Goal: Transaction & Acquisition: Purchase product/service

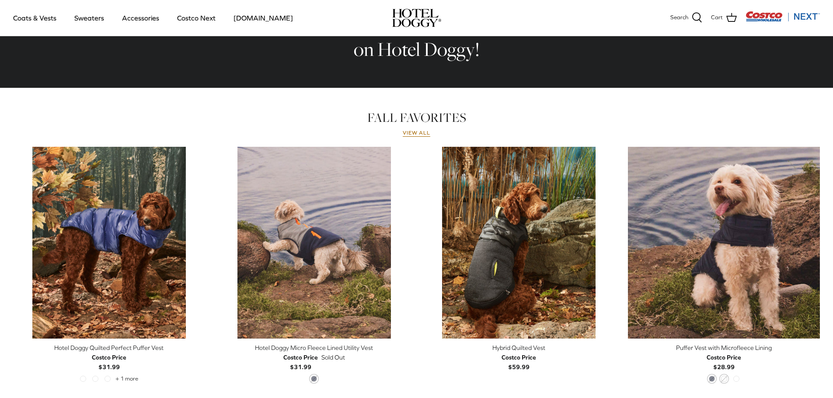
scroll to position [378, 0]
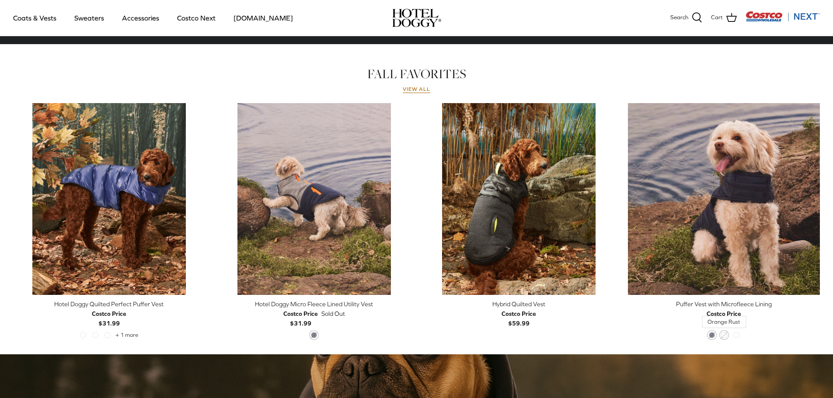
click at [725, 335] on span "Orange Rust" at bounding box center [724, 335] width 6 height 6
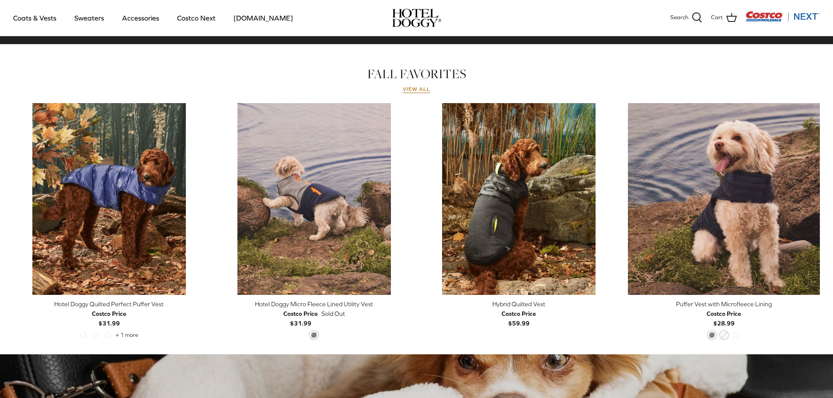
click at [725, 324] on b "Costco Price $28.99" at bounding box center [724, 318] width 35 height 18
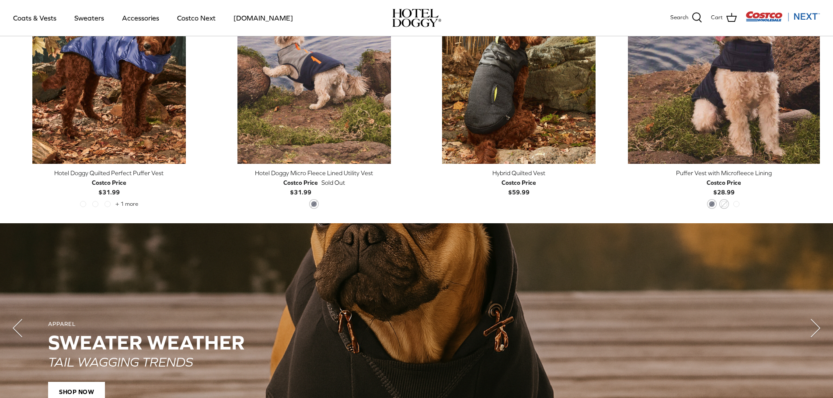
scroll to position [290, 0]
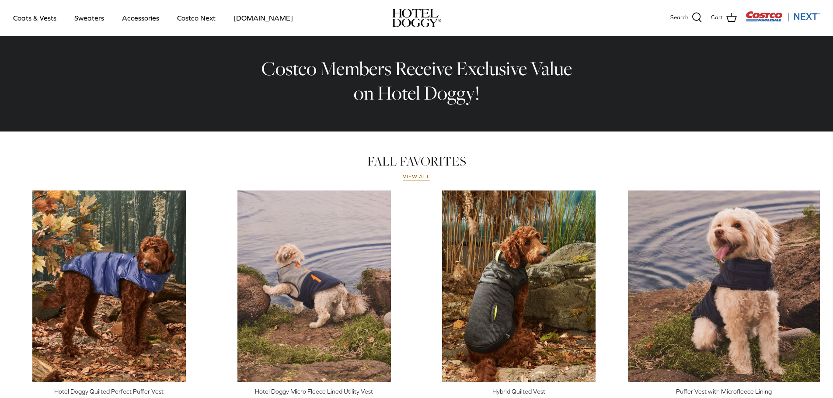
click at [431, 183] on div "FALL FAVORITES View all Left Right Quick buy Costco Price $31.99" at bounding box center [416, 302] width 807 height 297
click at [418, 179] on link "View all" at bounding box center [417, 177] width 28 height 7
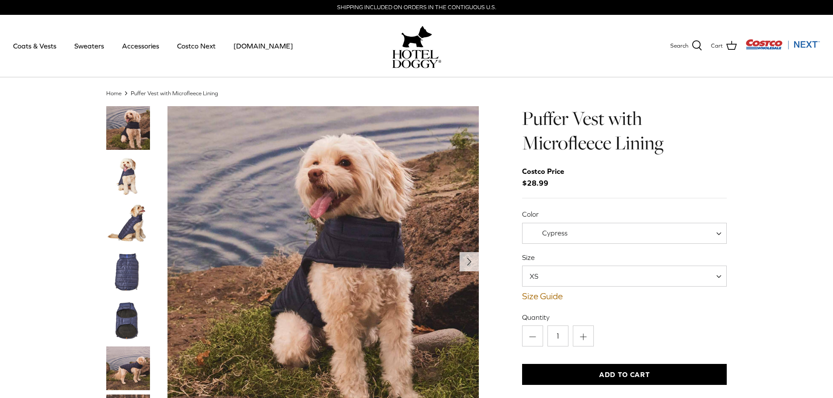
click at [704, 238] on span "Cypress" at bounding box center [624, 233] width 205 height 21
select select "Orange Rust"
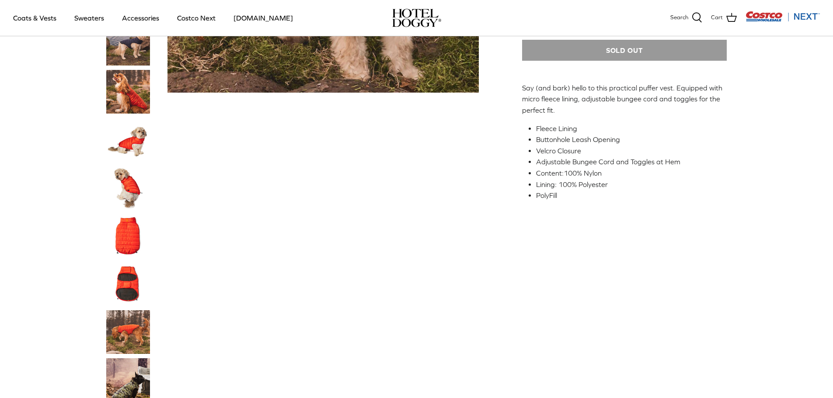
scroll to position [437, 0]
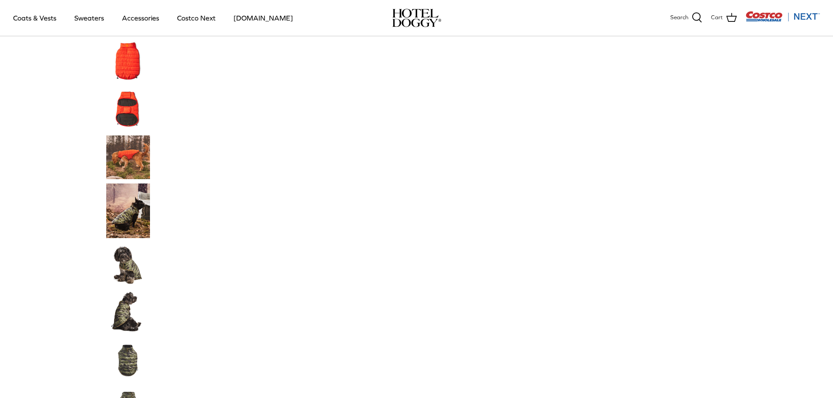
click at [131, 121] on img "Thumbnail Link" at bounding box center [128, 109] width 44 height 44
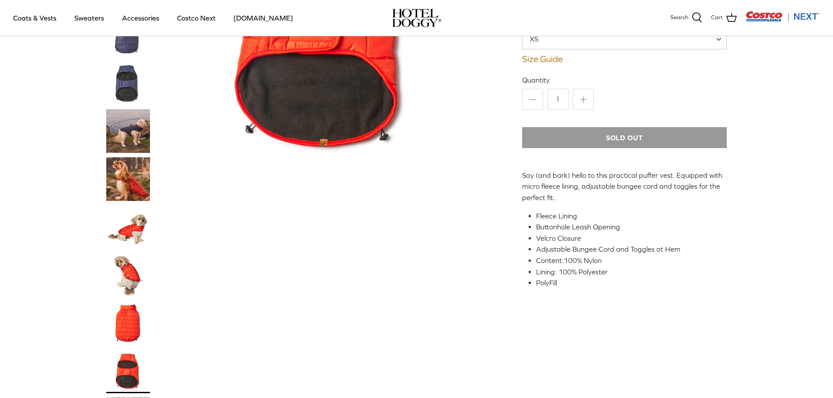
scroll to position [131, 0]
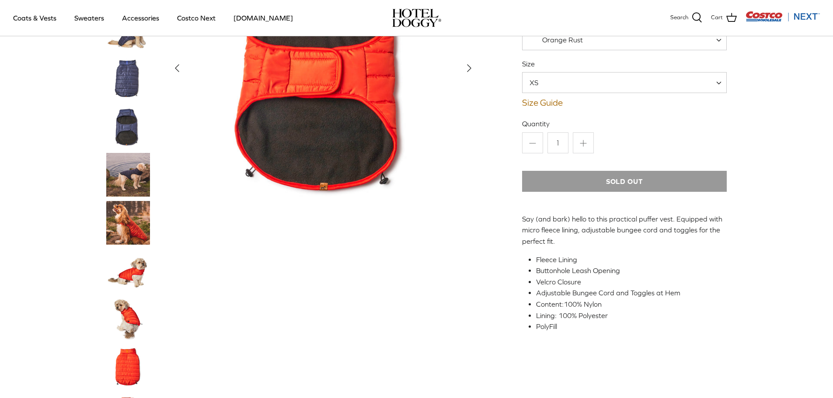
click at [130, 272] on img "Thumbnail Link" at bounding box center [128, 271] width 44 height 44
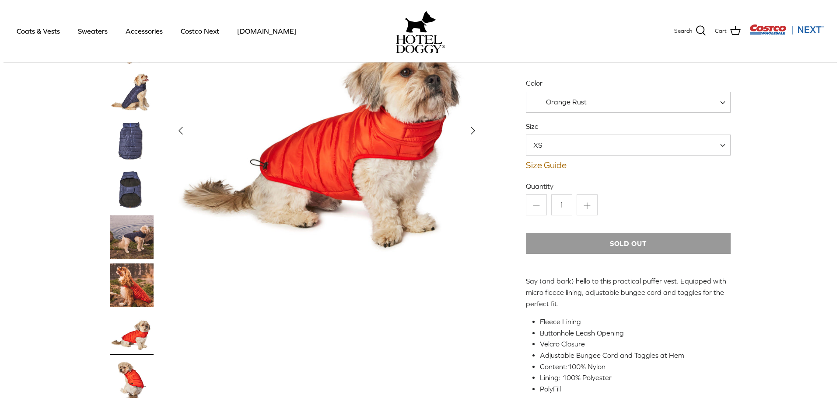
scroll to position [0, 0]
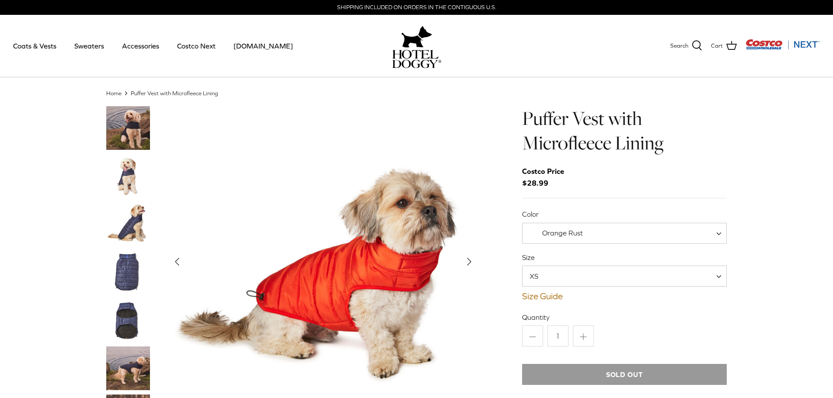
click at [603, 276] on span "XS" at bounding box center [624, 276] width 205 height 21
select select "XL"
click at [550, 297] on link "Size Guide" at bounding box center [624, 296] width 205 height 10
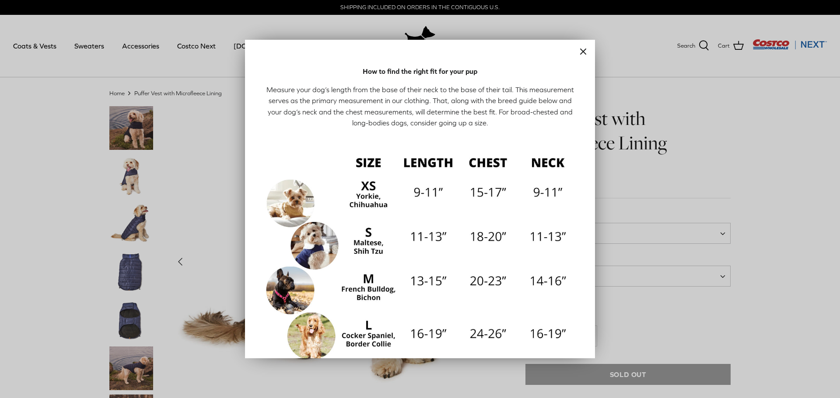
click at [698, 146] on div at bounding box center [420, 199] width 840 height 398
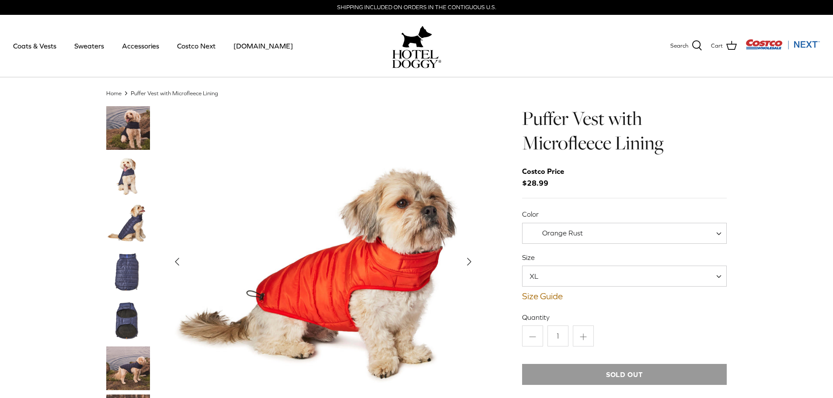
click at [671, 272] on span "XL" at bounding box center [624, 276] width 205 height 21
click at [545, 236] on span "Orange Rust" at bounding box center [562, 233] width 41 height 8
select select "India Ink"
click at [591, 280] on span "XL" at bounding box center [624, 276] width 205 height 21
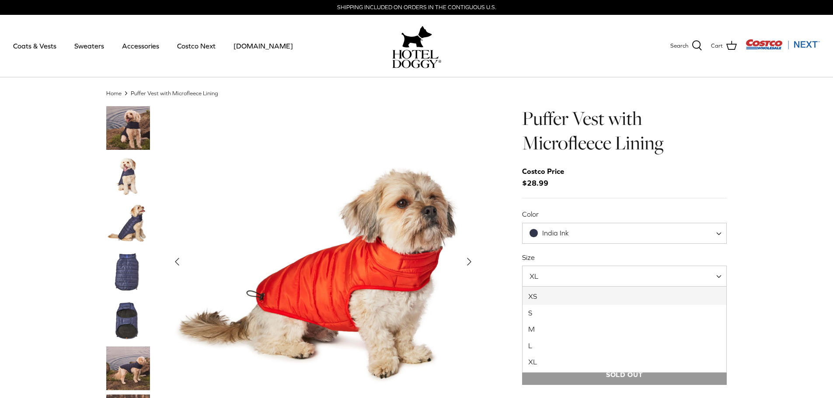
click at [356, 149] on img "Show Gallery" at bounding box center [323, 261] width 311 height 311
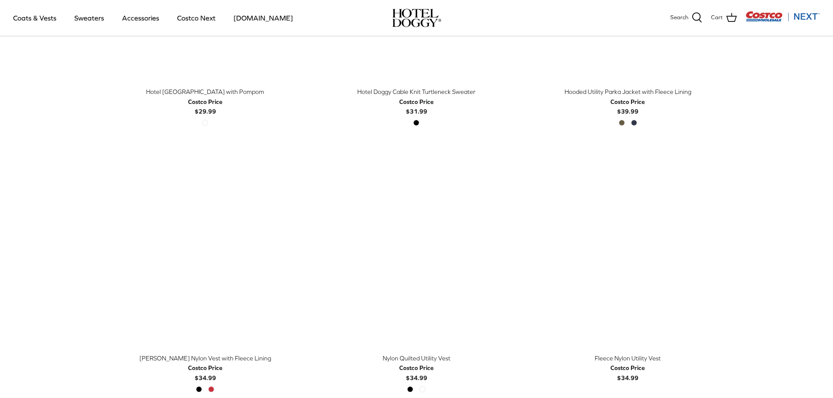
scroll to position [743, 0]
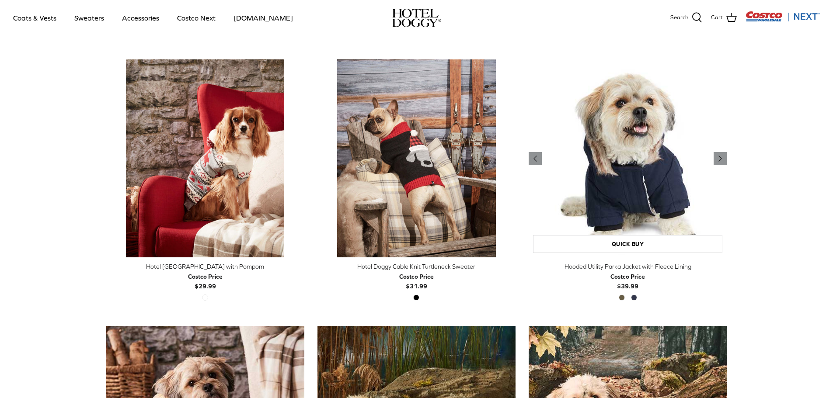
click at [635, 209] on img "Hooded Utility Parka Jacket with Fleece Lining" at bounding box center [628, 158] width 198 height 198
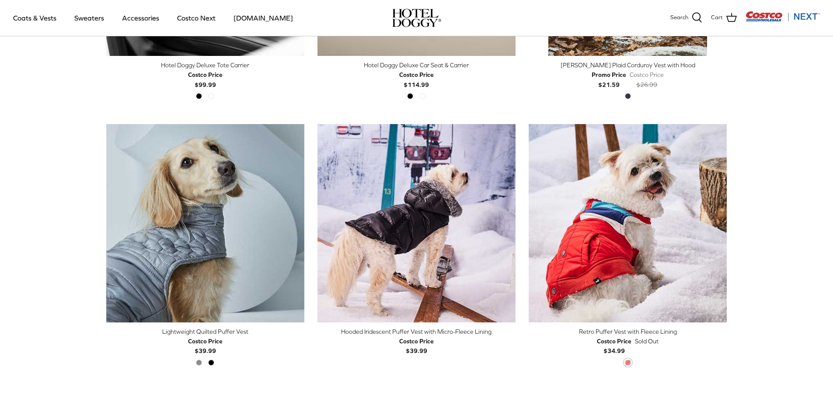
scroll to position [2212, 0]
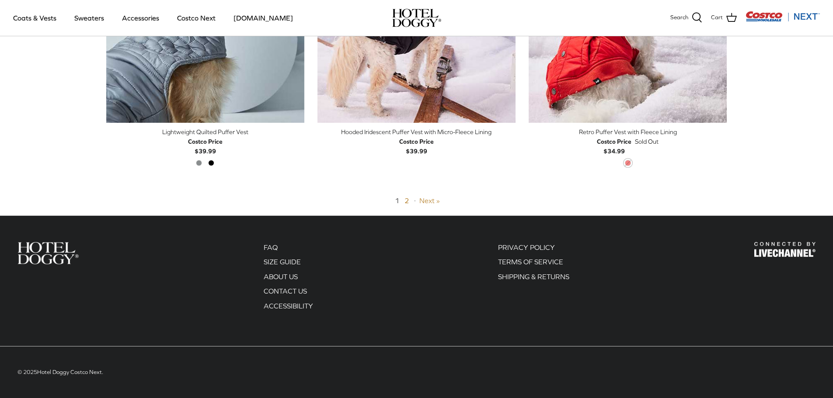
click at [425, 198] on link "Next »" at bounding box center [429, 201] width 21 height 8
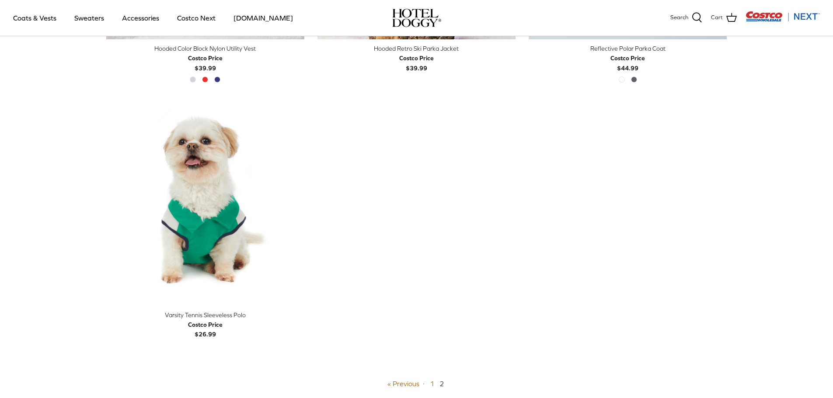
scroll to position [560, 0]
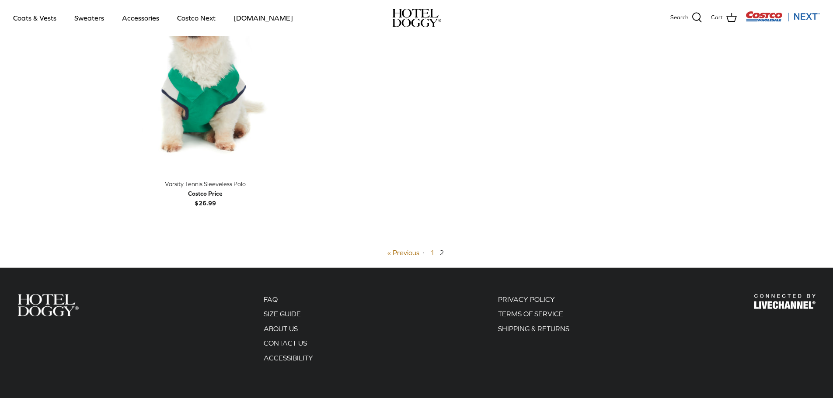
click at [430, 255] on link "1" at bounding box center [432, 253] width 4 height 8
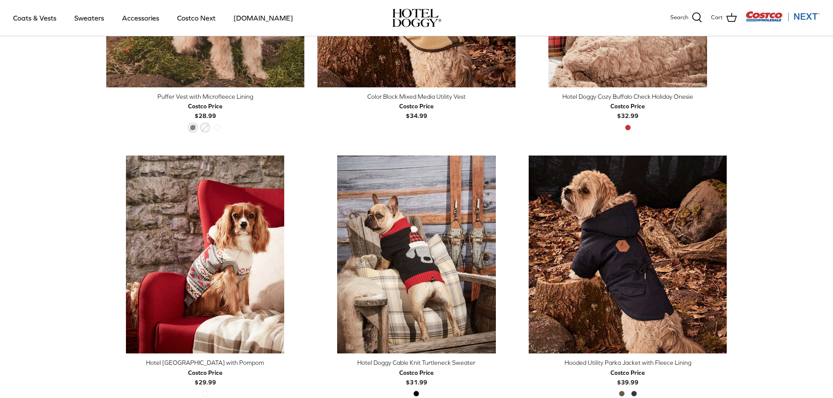
scroll to position [822, 0]
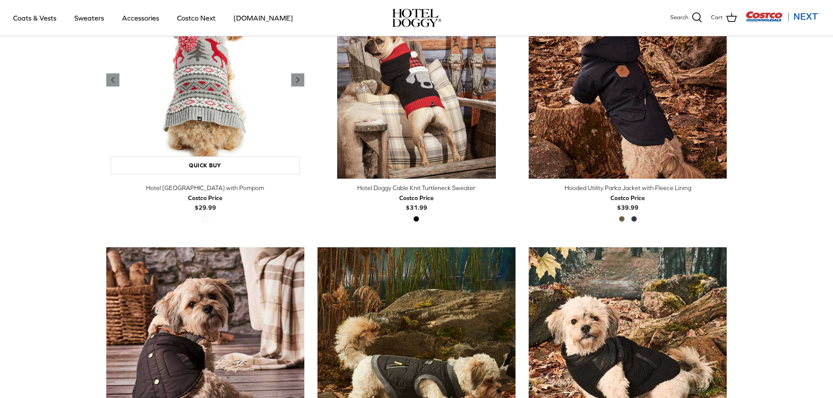
click at [220, 156] on img "Hotel Doggy Fair Isle Sweater with Pompom" at bounding box center [205, 80] width 198 height 198
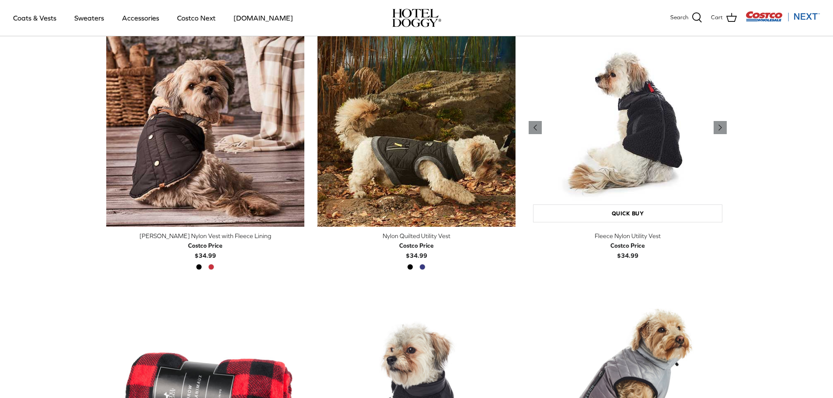
scroll to position [778, 0]
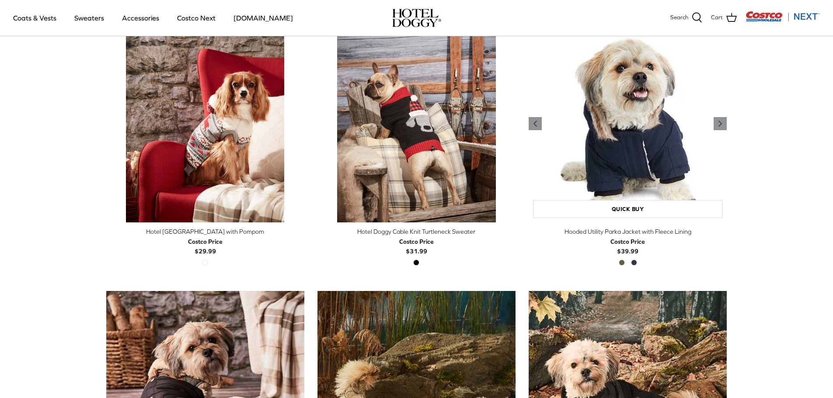
click at [621, 180] on img "Hooded Utility Parka Jacket with Fleece Lining" at bounding box center [628, 123] width 198 height 198
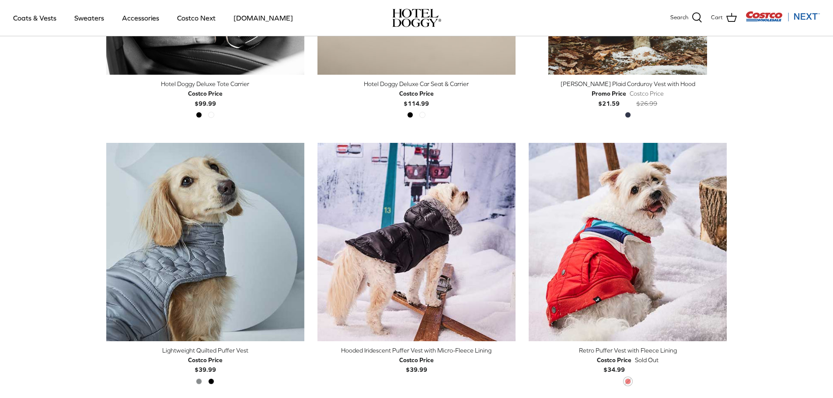
scroll to position [2168, 0]
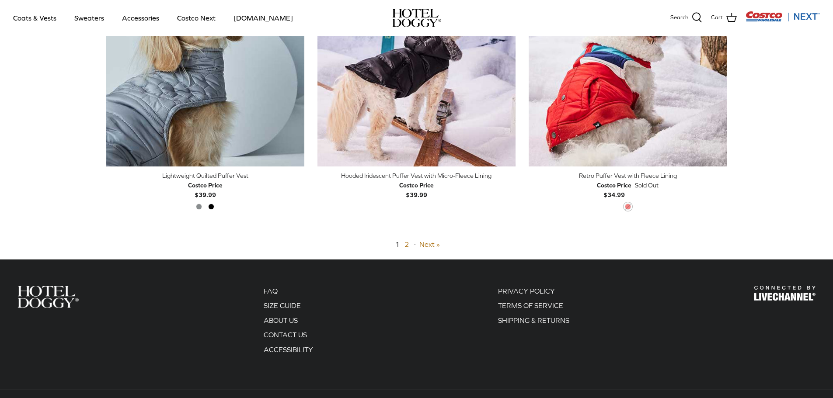
click at [429, 240] on div "1 2 · Next »" at bounding box center [416, 244] width 621 height 11
click at [428, 244] on link "Next »" at bounding box center [429, 245] width 21 height 8
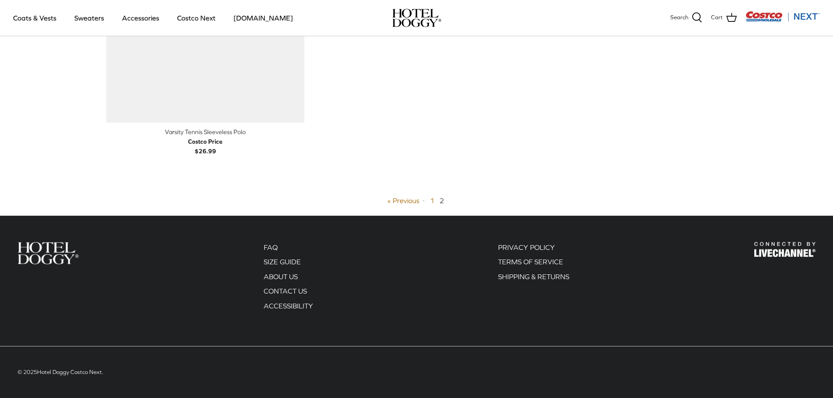
scroll to position [210, 0]
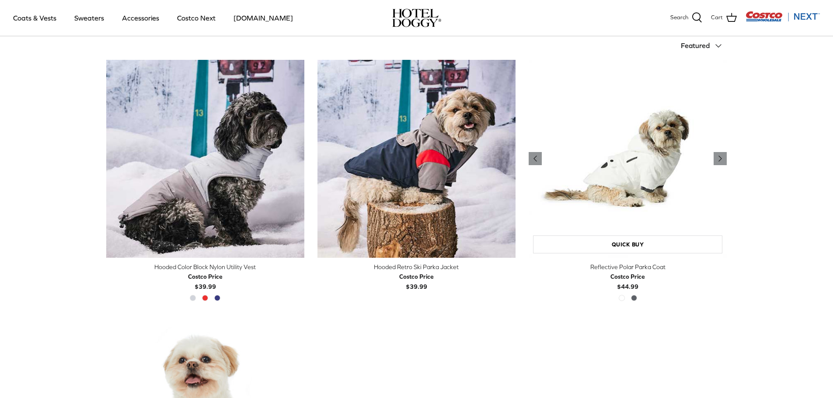
click at [680, 188] on img "Reflective Polar Parka Coat" at bounding box center [628, 159] width 198 height 198
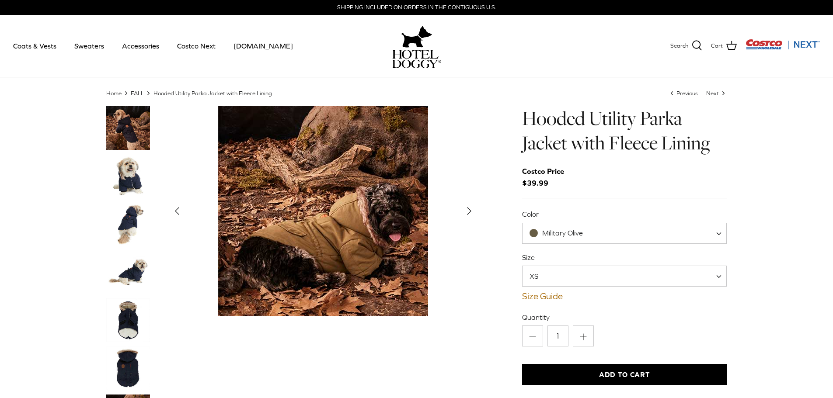
click at [676, 269] on span "XS" at bounding box center [624, 276] width 205 height 21
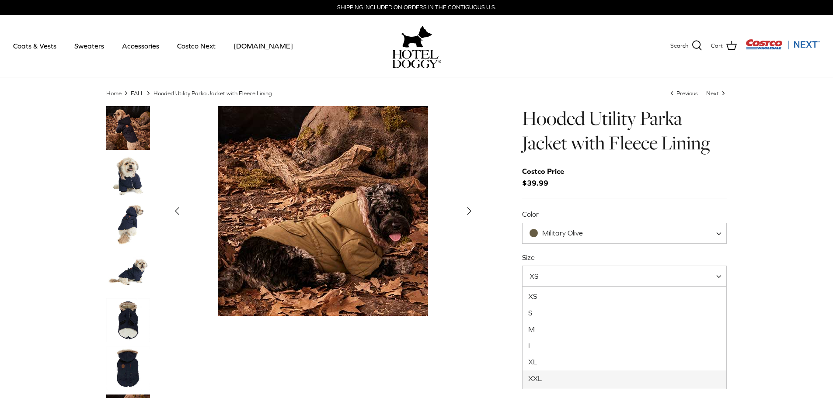
drag, startPoint x: 614, startPoint y: 369, endPoint x: 611, endPoint y: 375, distance: 6.7
select select "XXL"
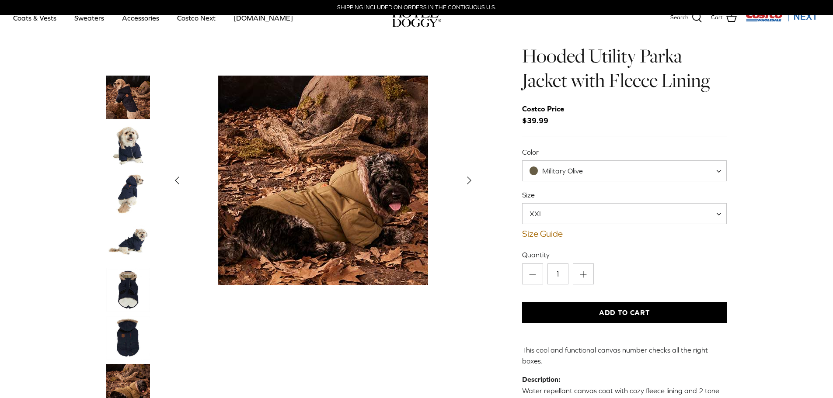
scroll to position [306, 0]
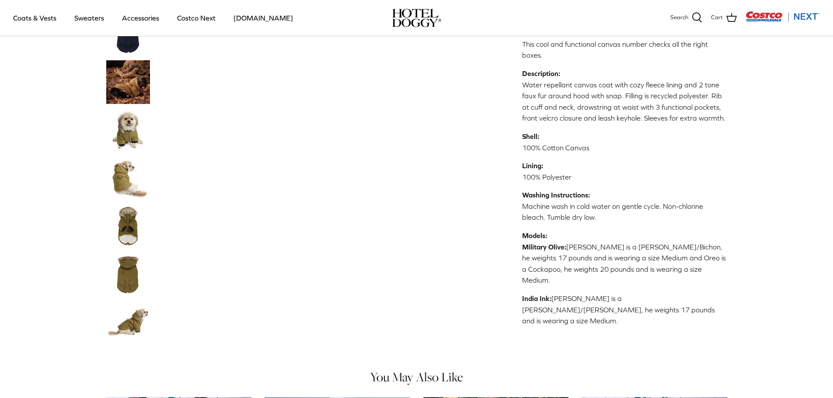
click at [136, 301] on img "Thumbnail Link" at bounding box center [128, 323] width 44 height 44
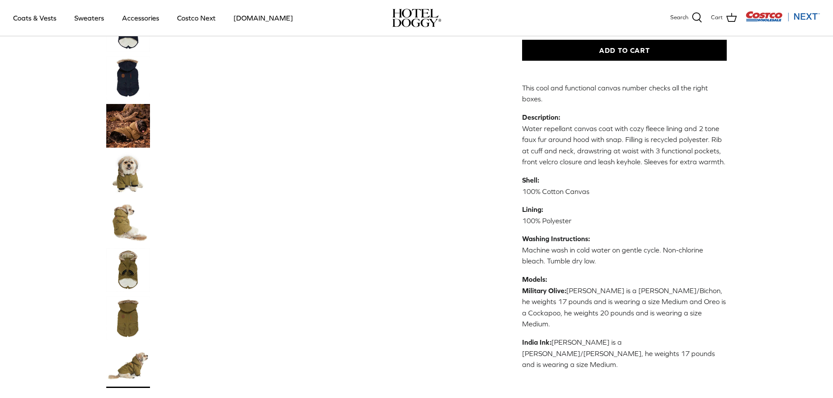
scroll to position [0, 0]
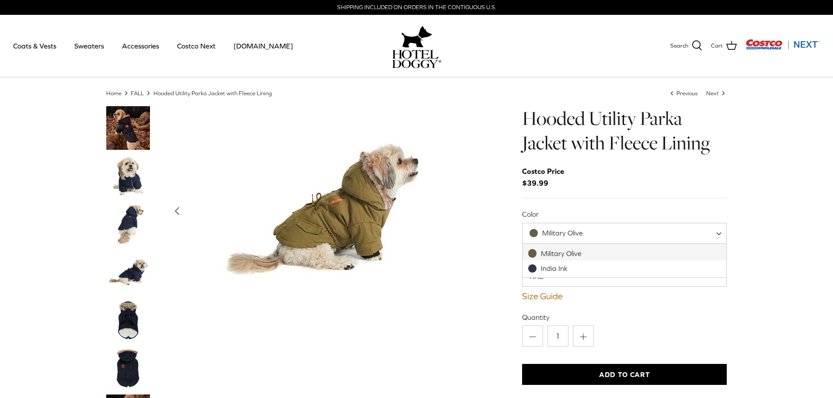
click at [554, 234] on span "Military Olive" at bounding box center [562, 233] width 41 height 8
select select "India Ink"
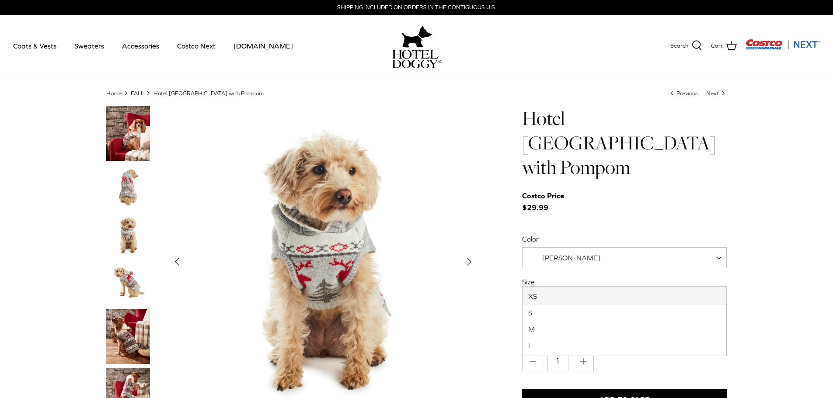
click at [622, 290] on span "XS" at bounding box center [624, 300] width 205 height 21
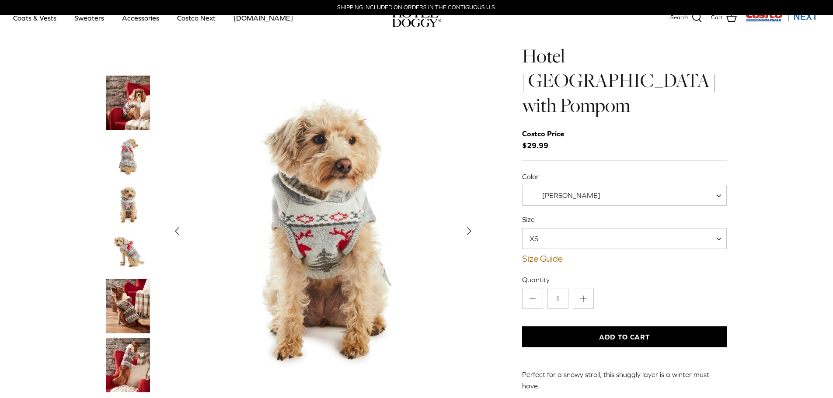
scroll to position [131, 0]
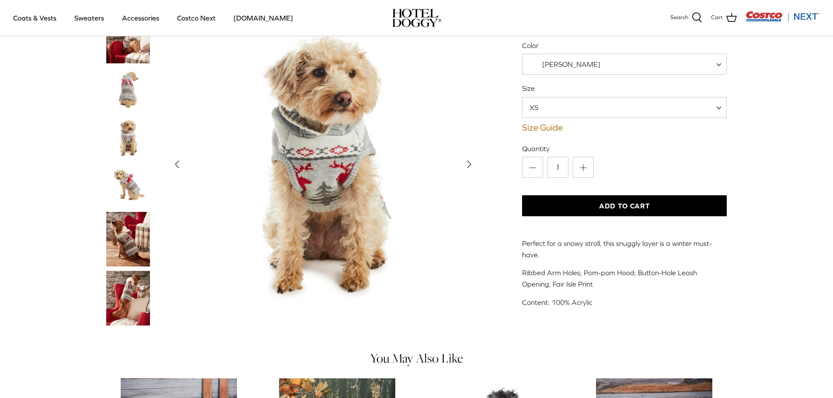
click at [119, 223] on img "Thumbnail Link" at bounding box center [128, 239] width 44 height 55
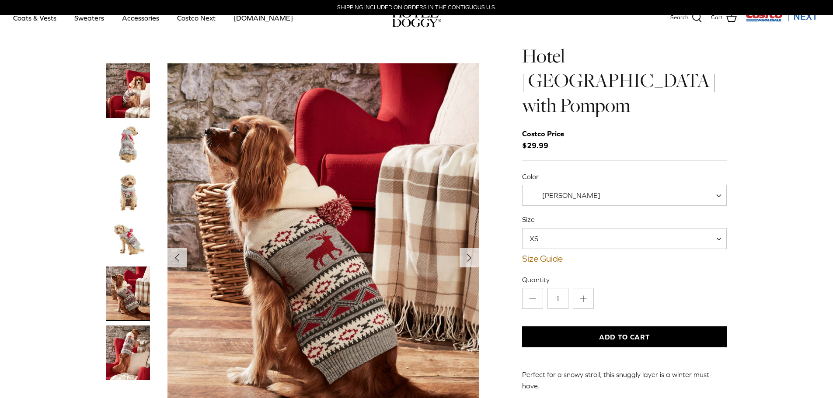
scroll to position [44, 0]
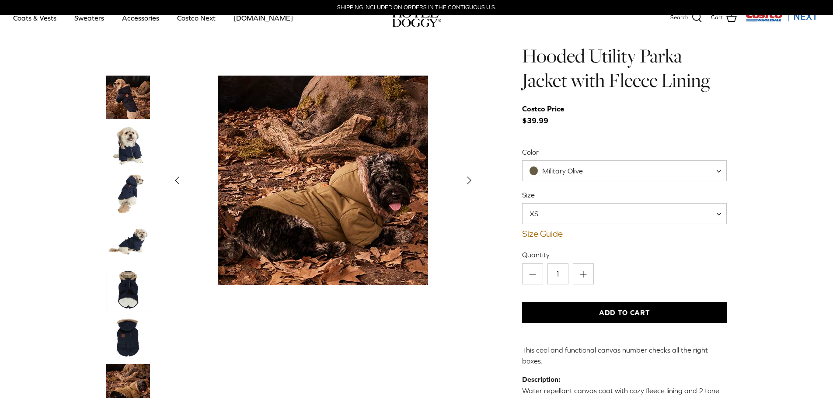
scroll to position [175, 0]
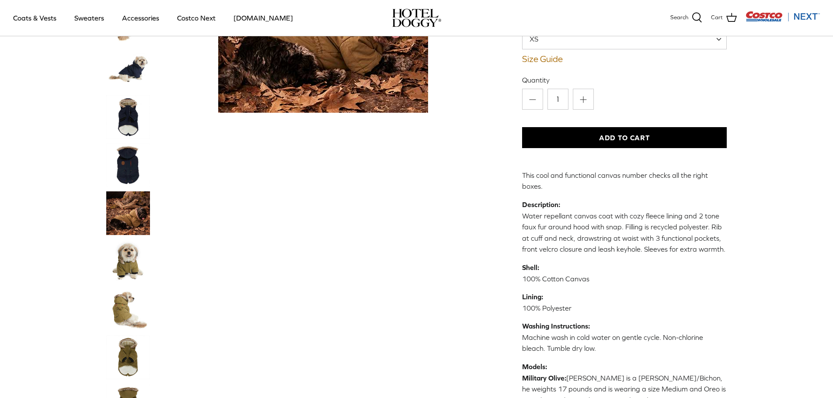
click at [123, 240] on img "Thumbnail Link" at bounding box center [128, 262] width 44 height 44
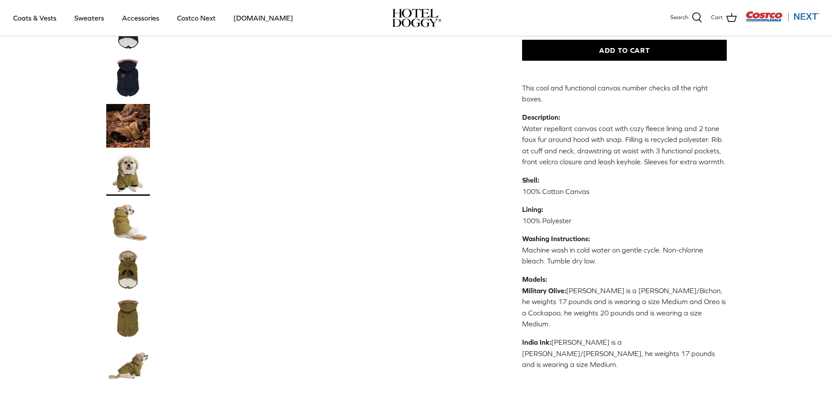
scroll to position [306, 0]
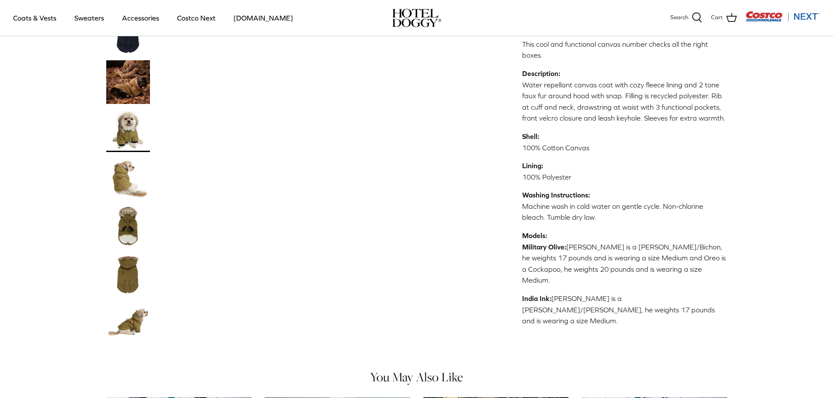
click at [145, 301] on img "Thumbnail Link" at bounding box center [128, 323] width 44 height 44
click at [138, 301] on img "Thumbnail Link" at bounding box center [128, 323] width 44 height 44
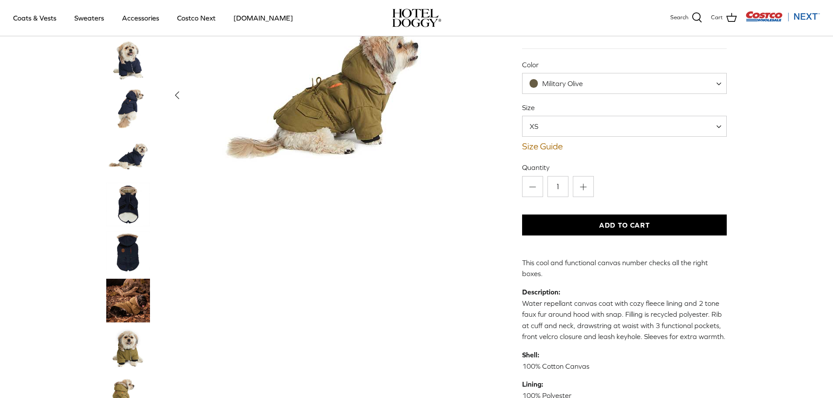
scroll to position [0, 0]
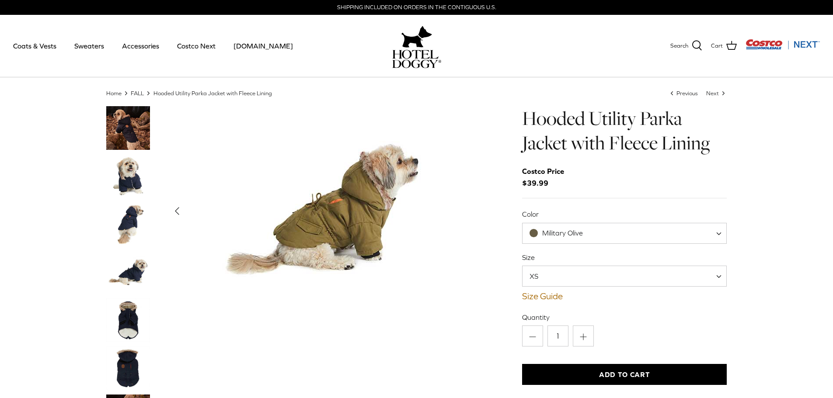
click at [129, 225] on img "Thumbnail Link" at bounding box center [128, 224] width 44 height 44
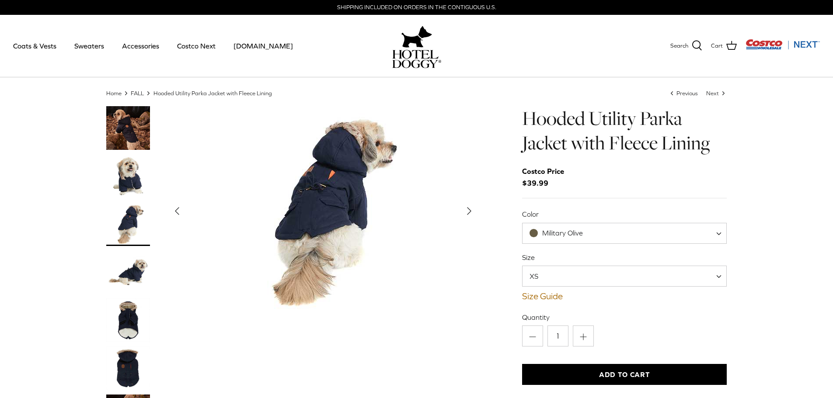
click at [124, 182] on img "Thumbnail Link" at bounding box center [128, 176] width 44 height 44
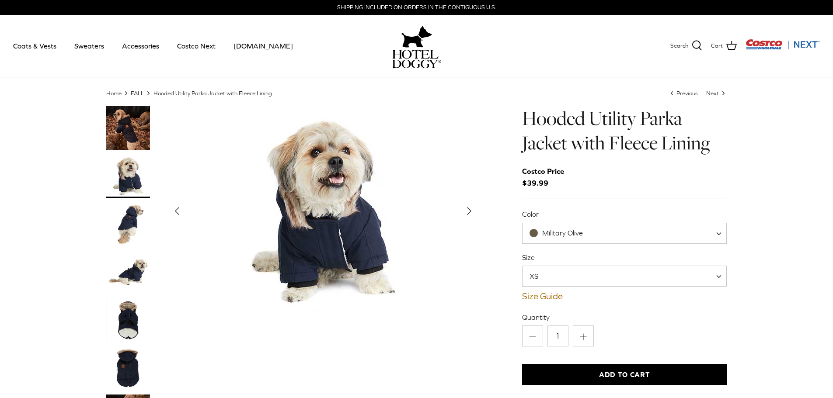
click at [130, 267] on img "Thumbnail Link" at bounding box center [128, 273] width 44 height 44
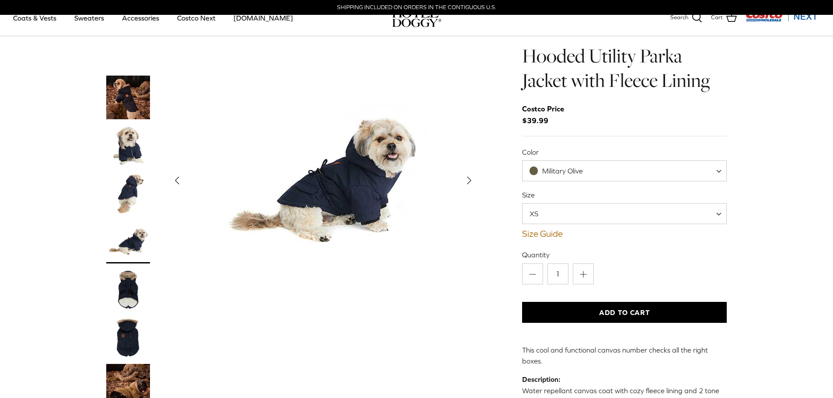
scroll to position [175, 0]
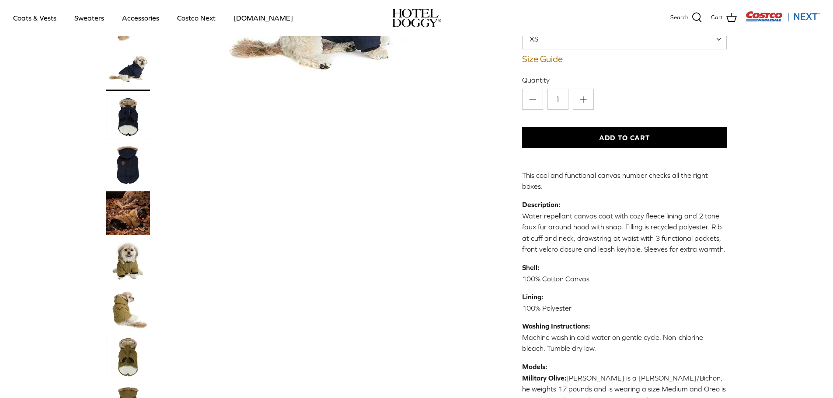
click at [129, 240] on img "Thumbnail Link" at bounding box center [128, 262] width 44 height 44
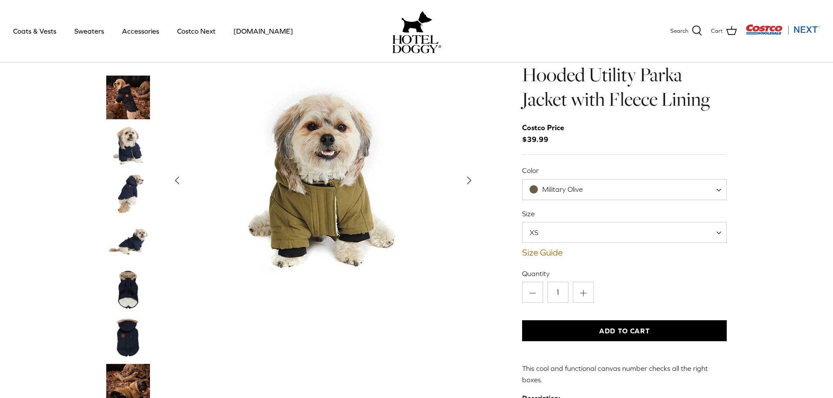
scroll to position [0, 0]
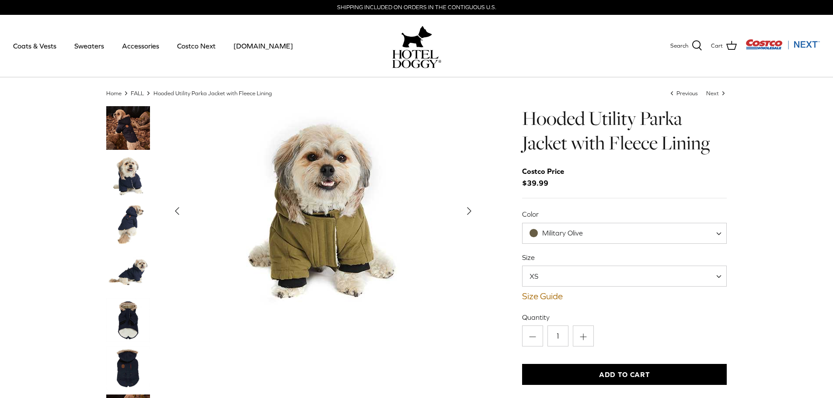
click at [129, 124] on img "Thumbnail Link" at bounding box center [128, 128] width 44 height 44
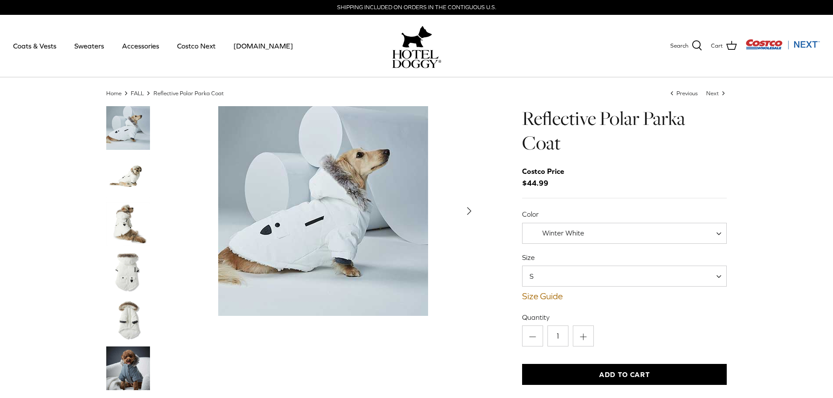
drag, startPoint x: 113, startPoint y: 170, endPoint x: 116, endPoint y: 174, distance: 5.0
click at [113, 171] on img "Thumbnail Link" at bounding box center [128, 176] width 44 height 44
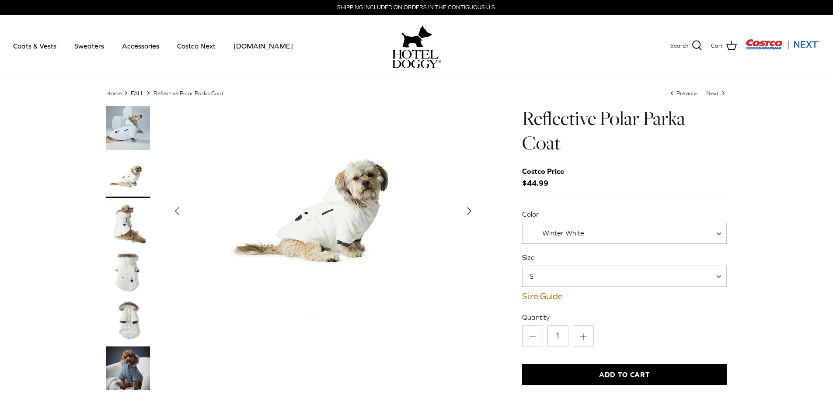
click at [126, 138] on img "Thumbnail Link" at bounding box center [128, 128] width 44 height 44
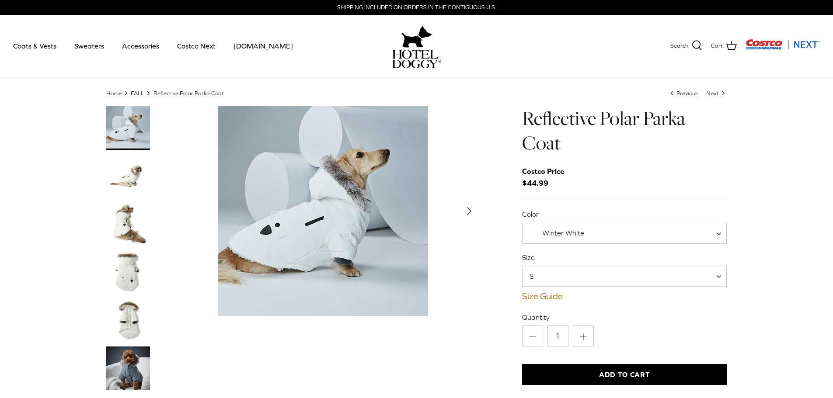
click at [129, 248] on div at bounding box center [136, 370] width 61 height 529
click at [130, 233] on img "Thumbnail Link" at bounding box center [128, 224] width 44 height 44
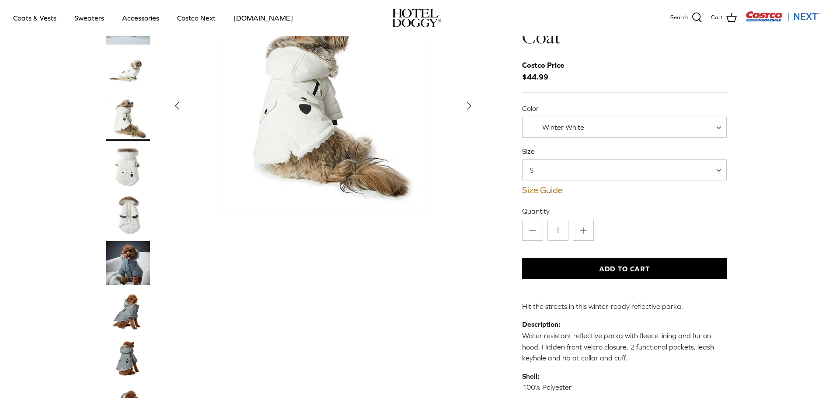
scroll to position [131, 0]
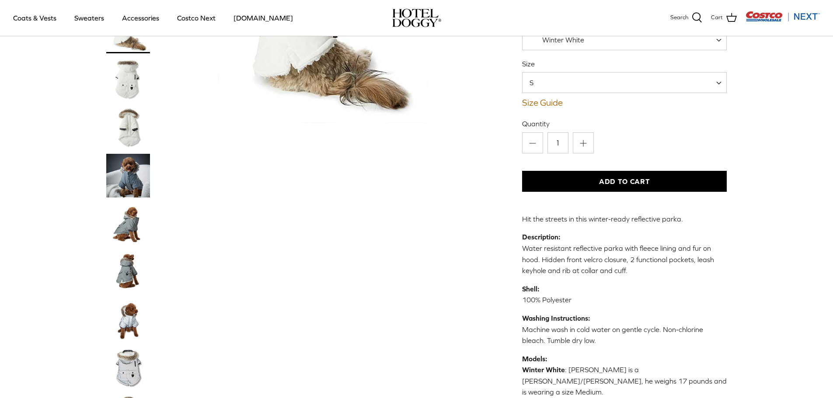
click at [124, 187] on img "Thumbnail Link" at bounding box center [128, 176] width 44 height 44
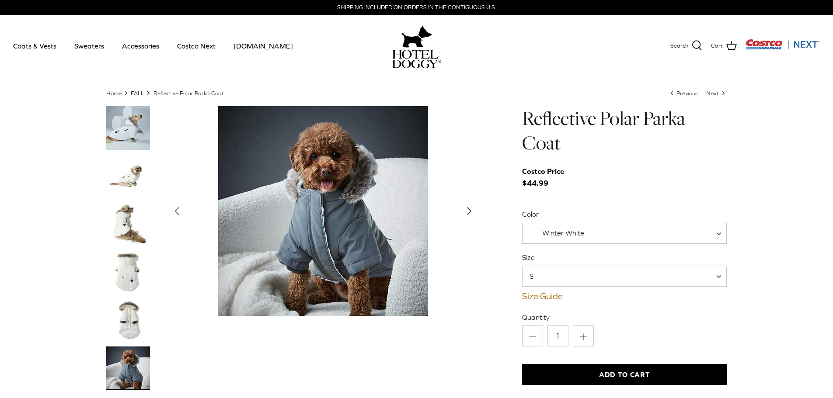
scroll to position [219, 0]
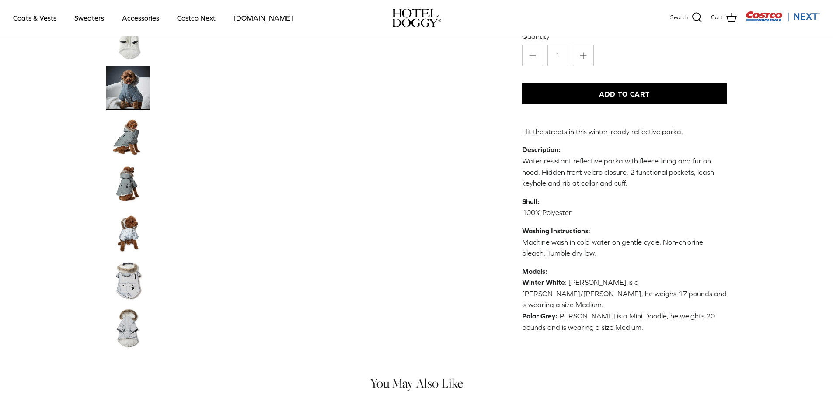
click at [139, 145] on img "Thumbnail Link" at bounding box center [128, 137] width 44 height 44
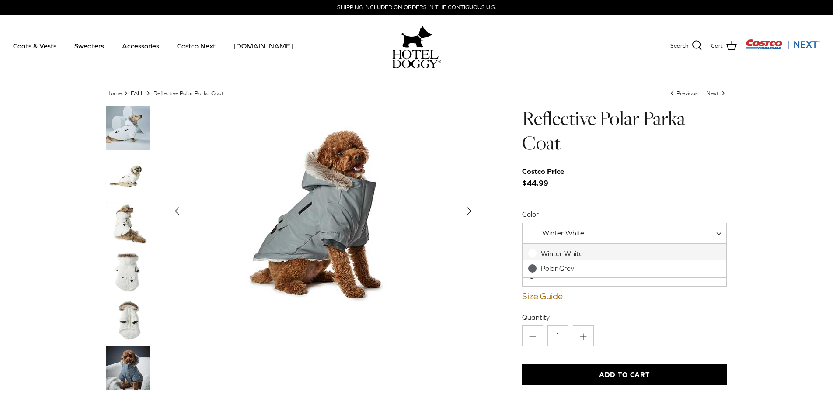
click at [601, 237] on span "Winter White" at bounding box center [624, 233] width 205 height 21
select select "Polar Grey"
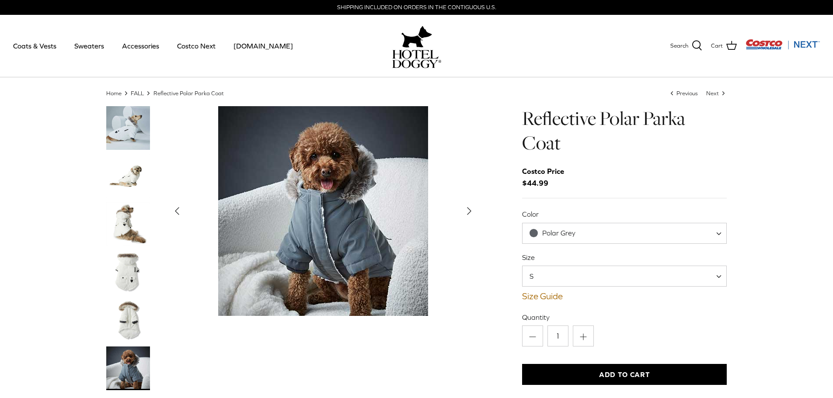
click at [581, 271] on span "S" at bounding box center [624, 276] width 205 height 21
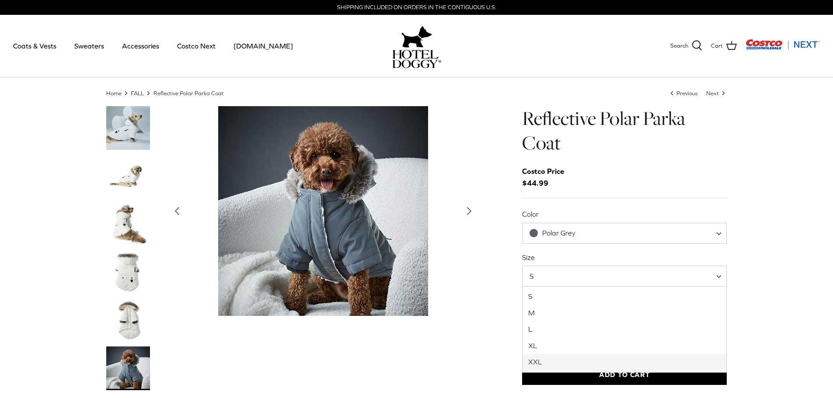
select select "XXL"
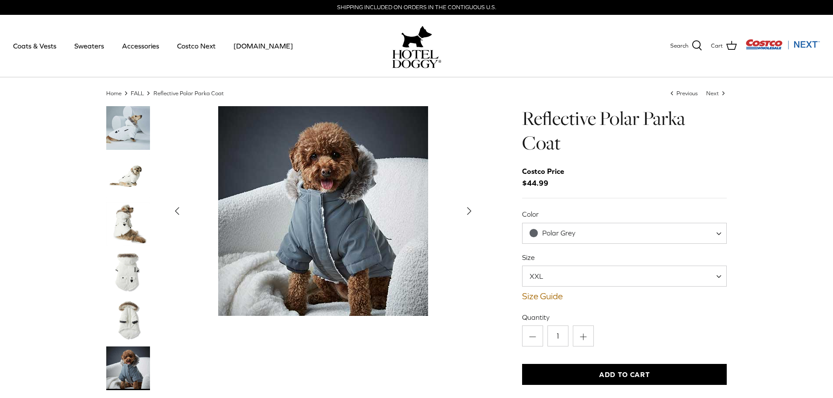
click at [132, 175] on img "Thumbnail Link" at bounding box center [128, 176] width 44 height 44
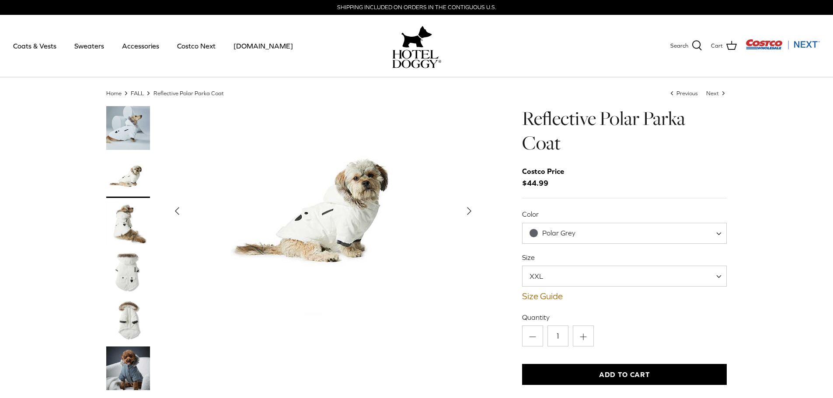
click at [131, 216] on img "Thumbnail Link" at bounding box center [128, 224] width 44 height 44
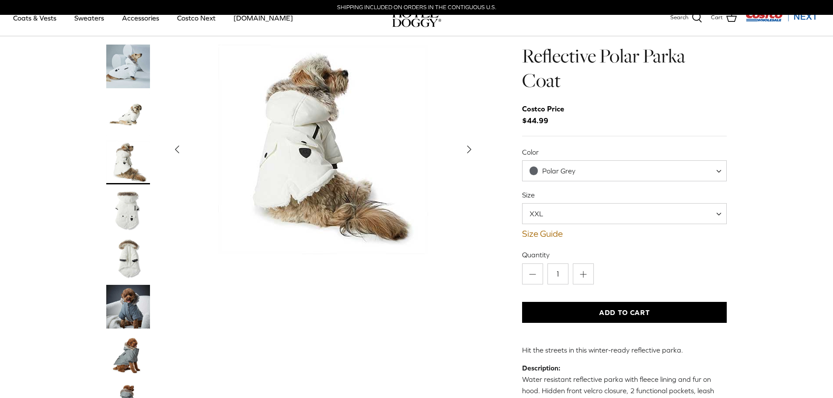
scroll to position [175, 0]
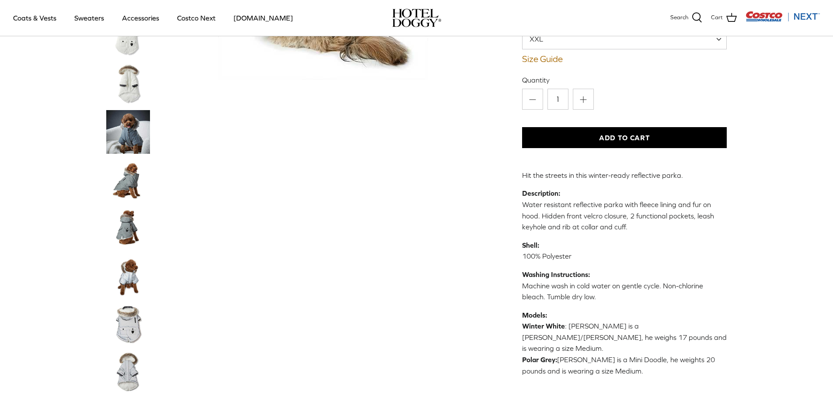
click at [128, 181] on img "Thumbnail Link" at bounding box center [128, 180] width 44 height 44
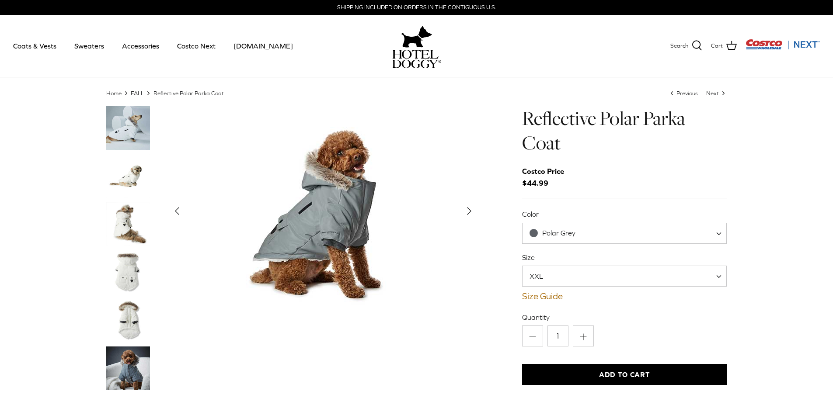
scroll to position [44, 0]
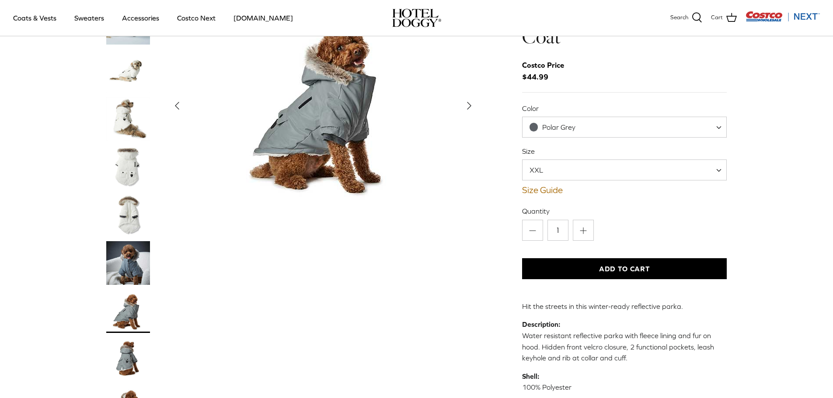
click at [129, 266] on img "Thumbnail Link" at bounding box center [128, 263] width 44 height 44
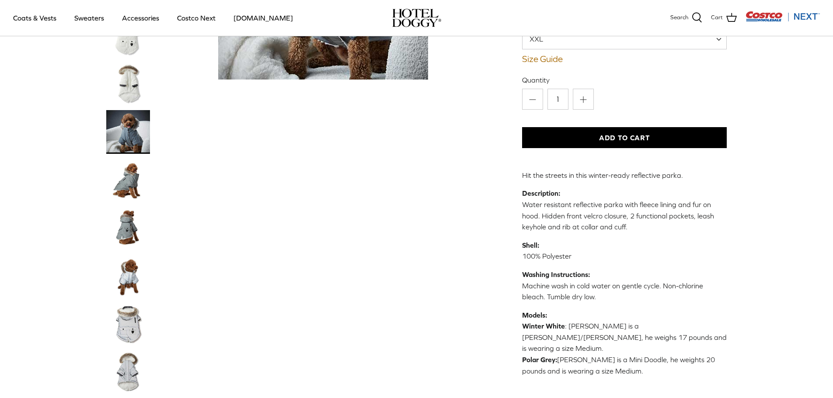
scroll to position [219, 0]
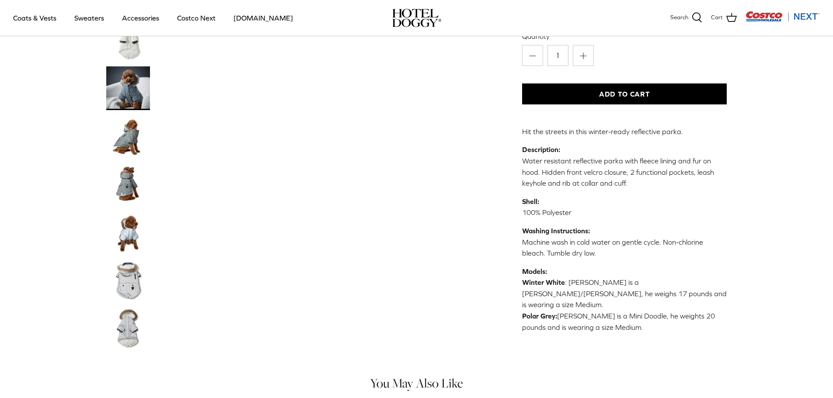
click at [132, 228] on img "Thumbnail Link" at bounding box center [128, 233] width 44 height 44
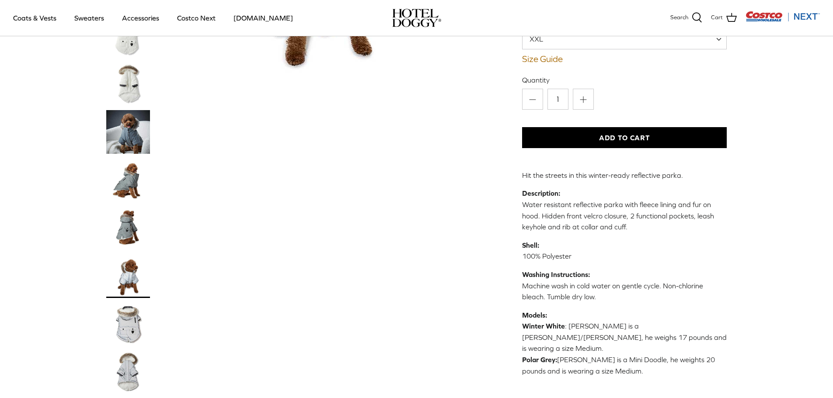
scroll to position [0, 0]
